Goal: Navigation & Orientation: Find specific page/section

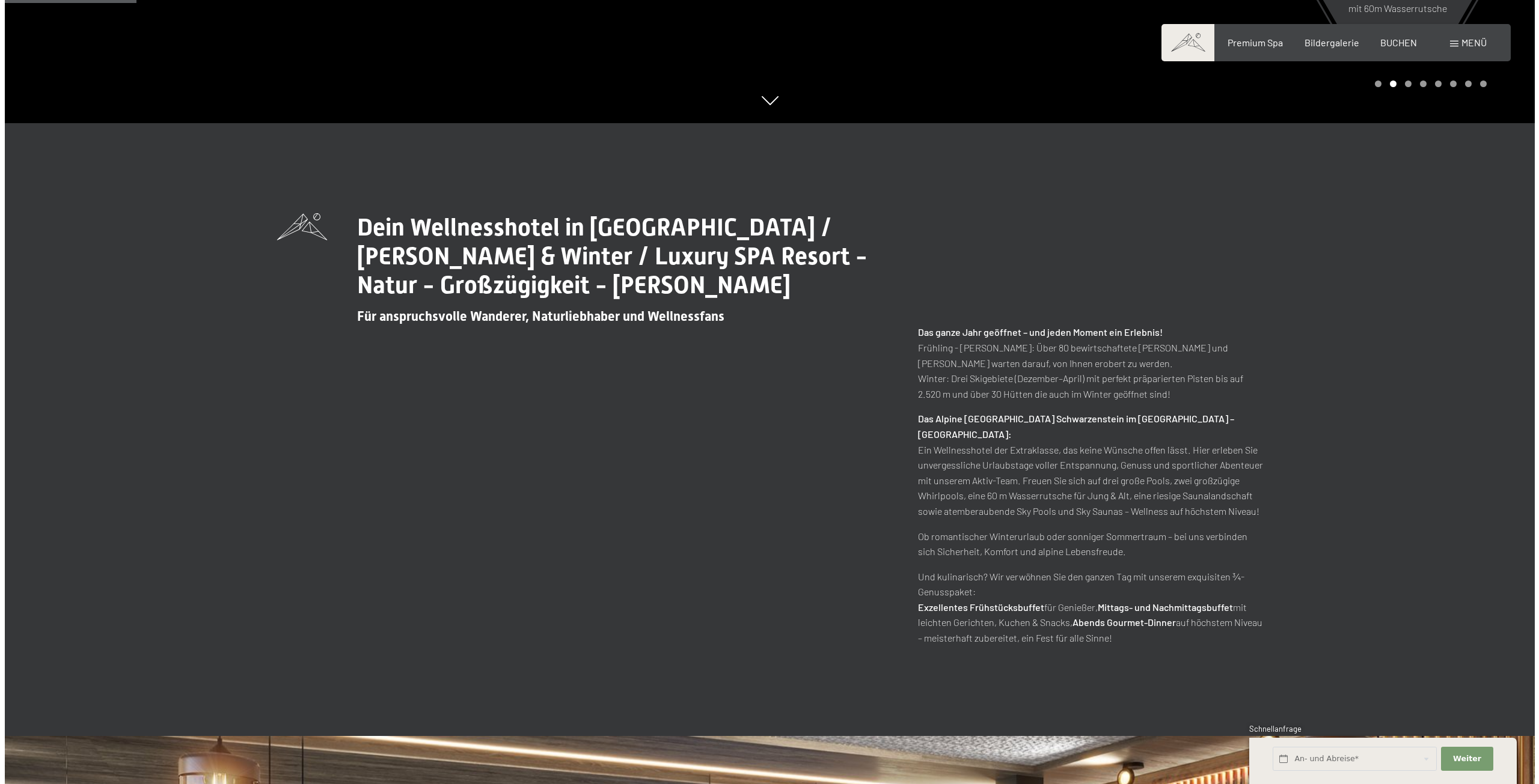
scroll to position [721, 0]
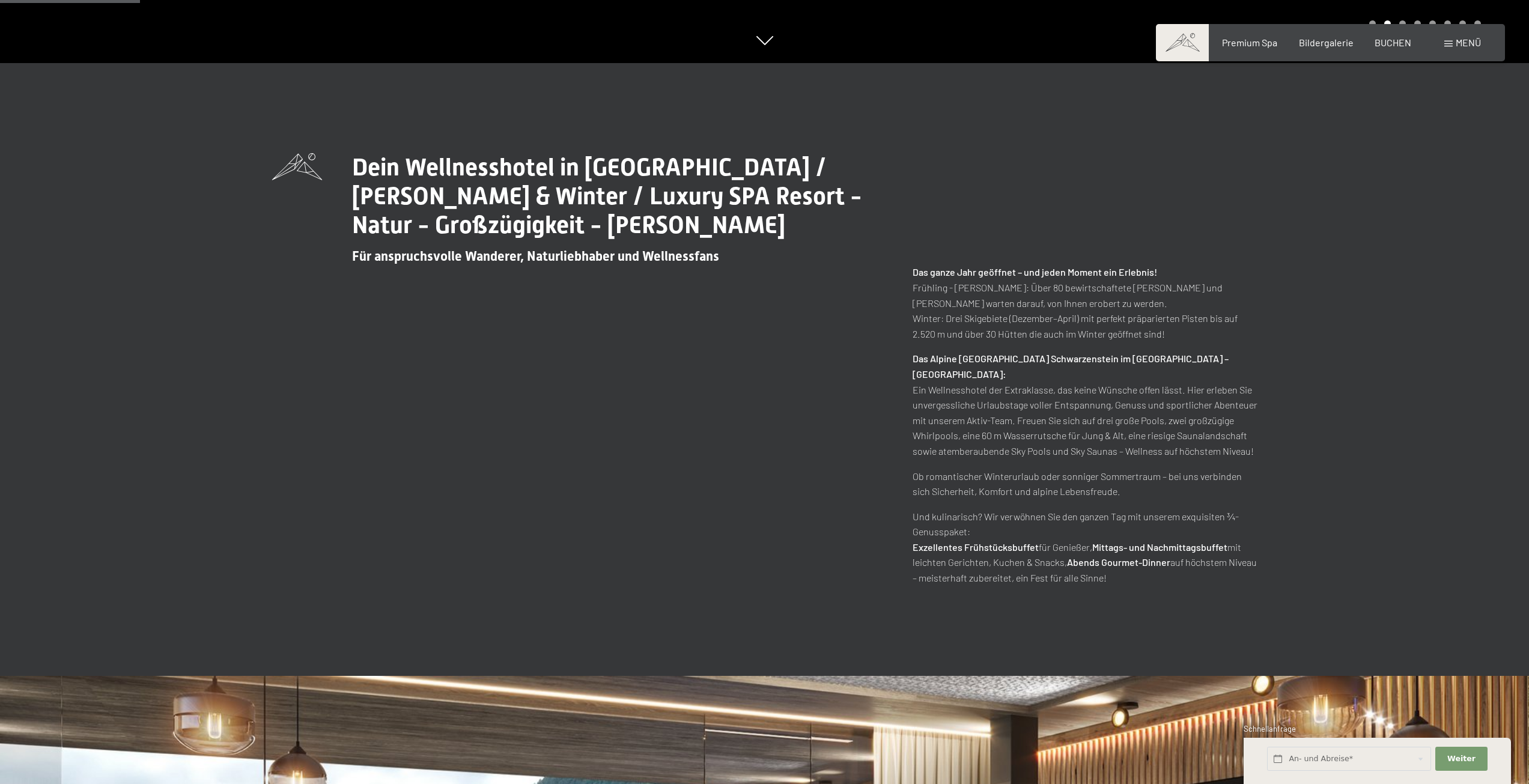
click at [1456, 38] on span "Menü" at bounding box center [1468, 42] width 25 height 11
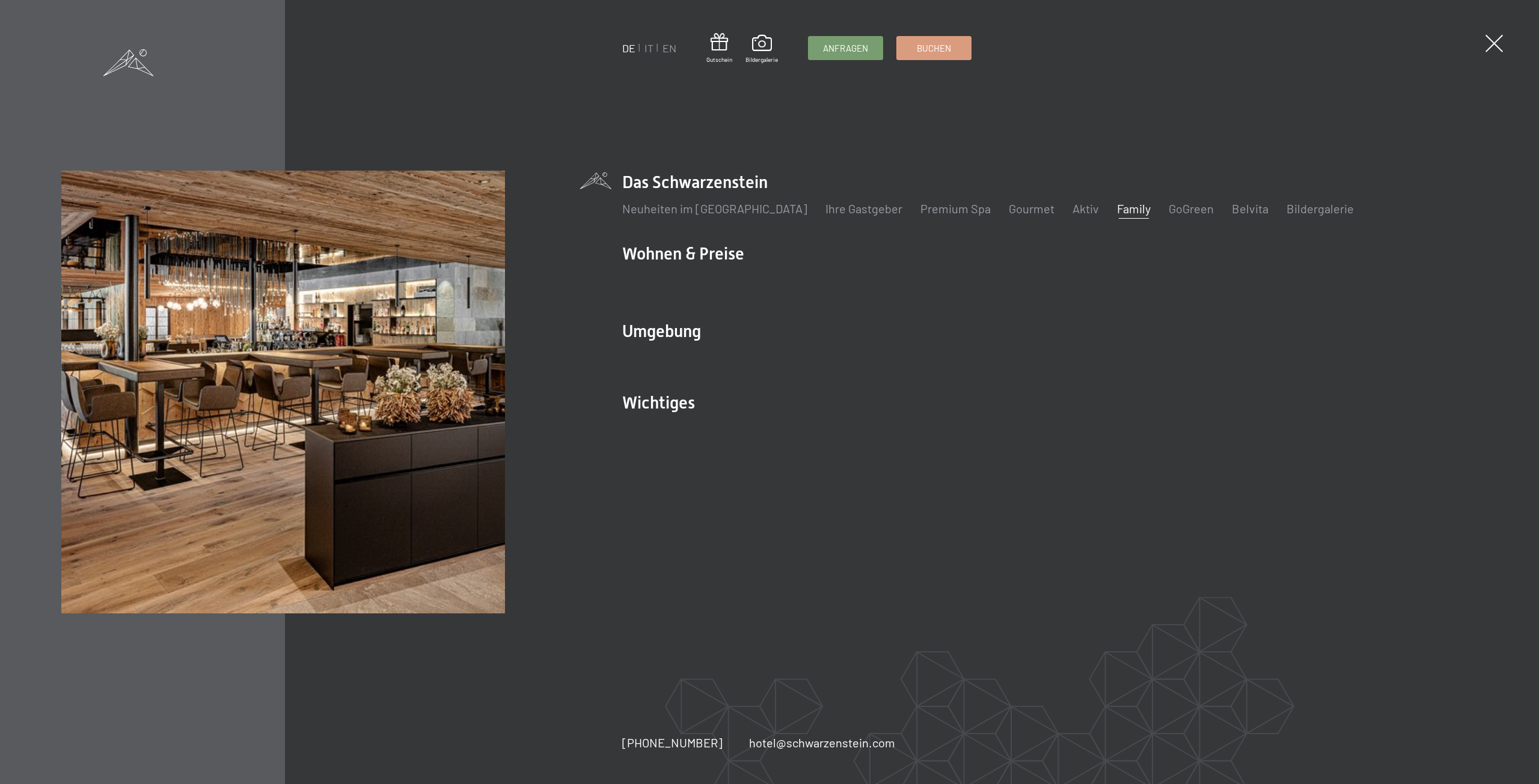
click at [1117, 204] on link "Family" at bounding box center [1134, 209] width 34 height 15
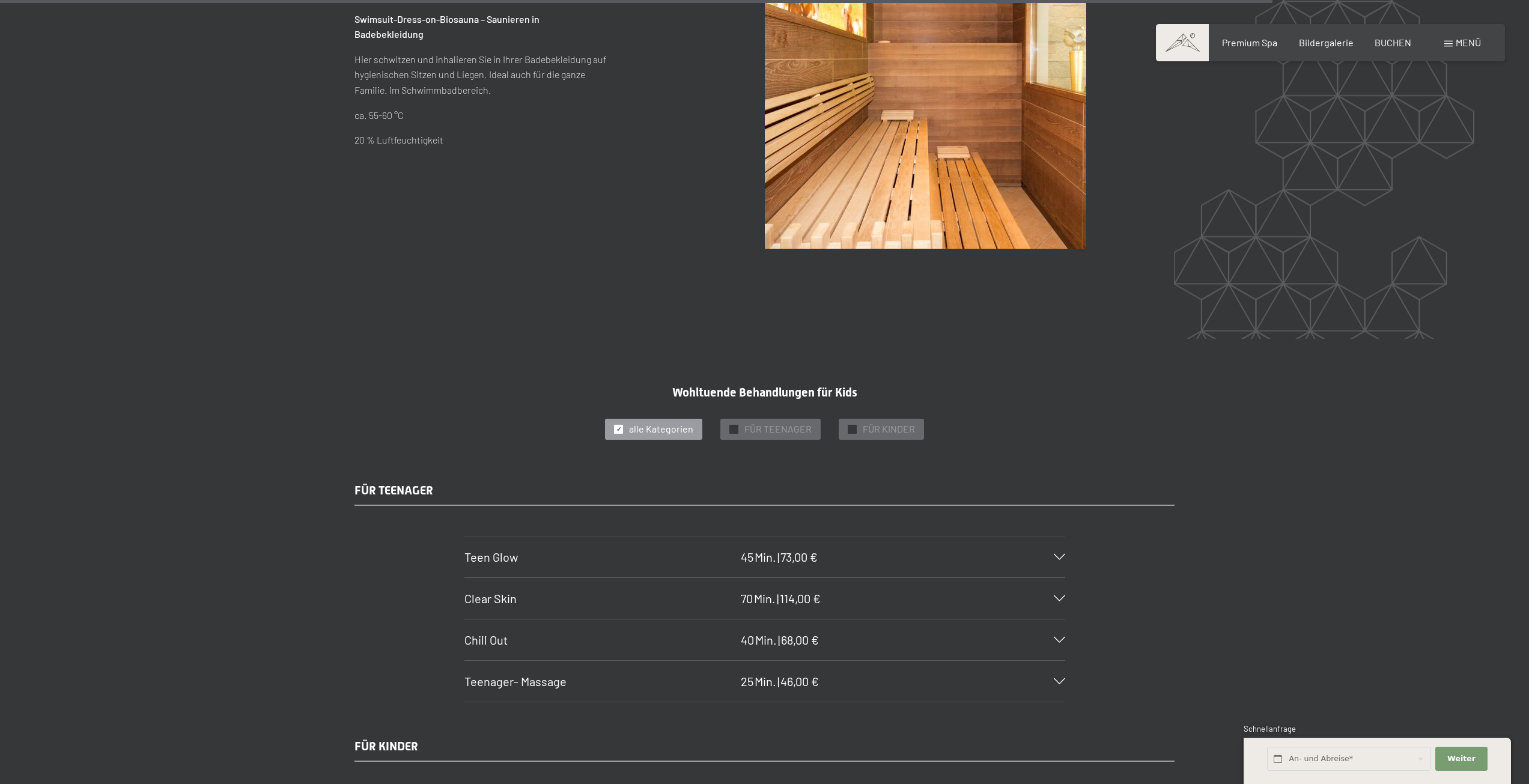
scroll to position [9012, 0]
click at [1263, 41] on span "Premium Spa" at bounding box center [1250, 40] width 55 height 11
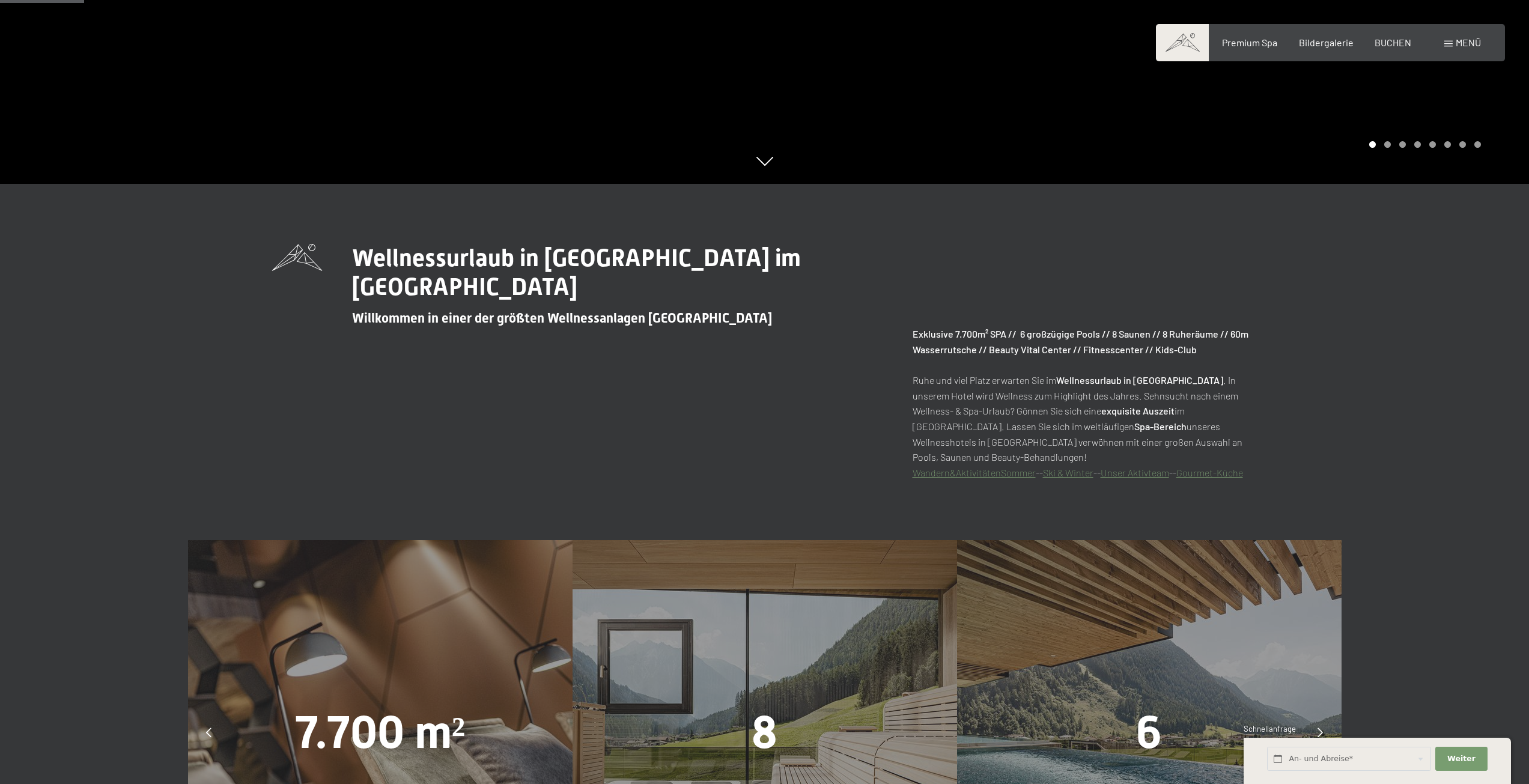
scroll to position [600, 0]
